Goal: Task Accomplishment & Management: Manage account settings

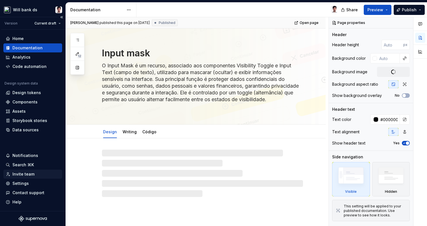
click at [20, 173] on div "Invite team" at bounding box center [23, 175] width 22 height 6
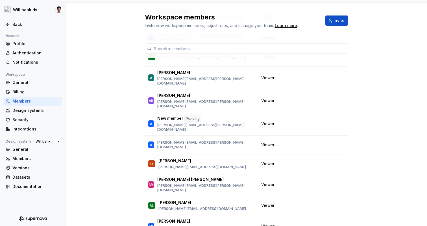
scroll to position [199, 0]
click at [332, 120] on button "Change role" at bounding box center [319, 124] width 30 height 8
click at [340, 120] on button "button" at bounding box center [341, 124] width 8 height 8
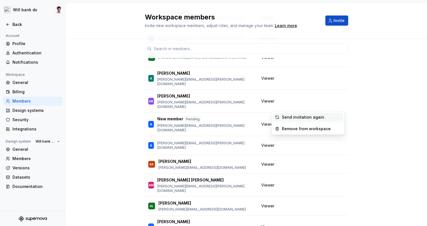
click at [312, 119] on div "Send invitation again" at bounding box center [303, 118] width 42 height 6
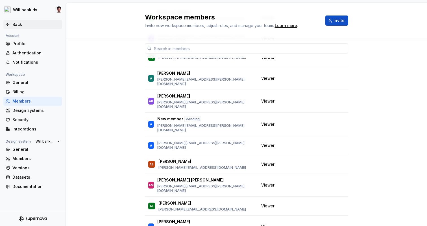
click at [19, 24] on div "Back" at bounding box center [35, 25] width 47 height 6
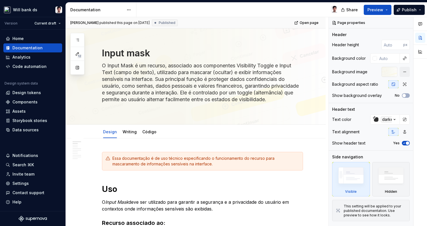
type textarea "*"
